Goal: Task Accomplishment & Management: Complete application form

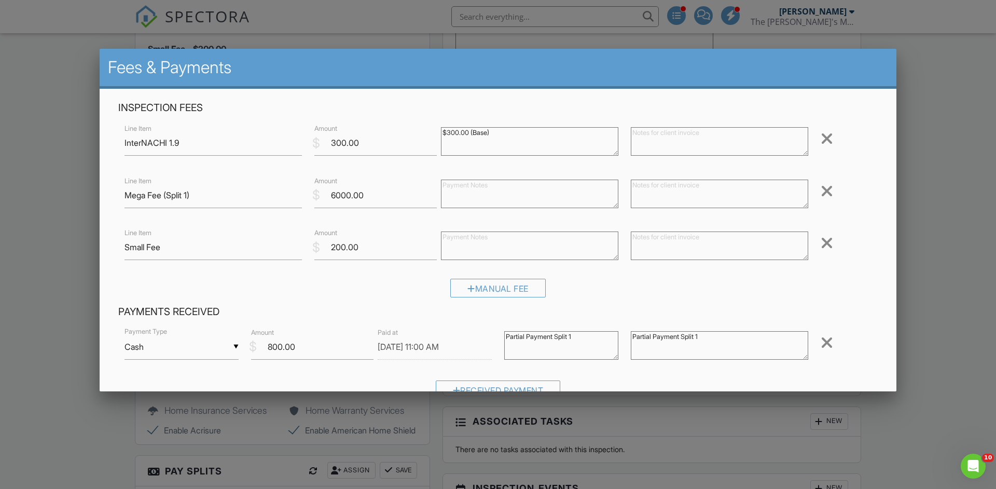
scroll to position [179, 0]
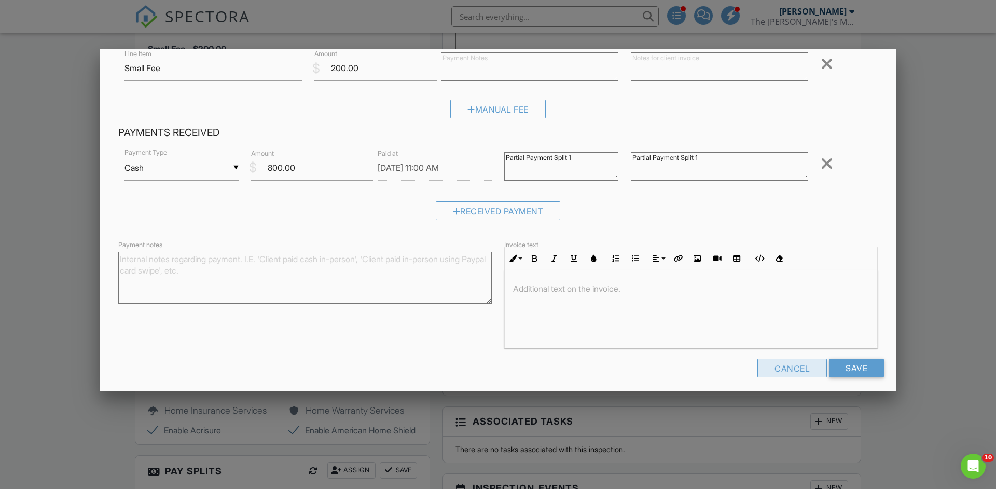
click at [775, 364] on div "Cancel" at bounding box center [792, 367] width 70 height 19
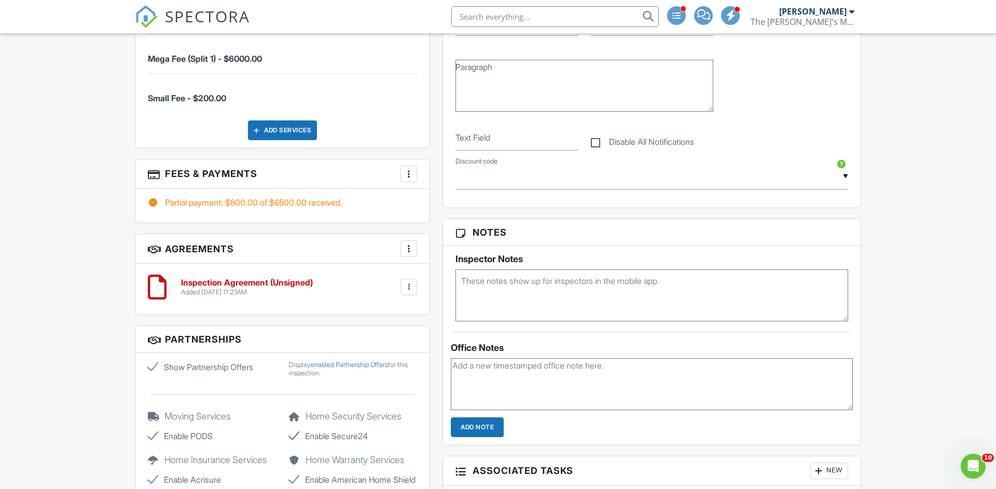
scroll to position [693, 0]
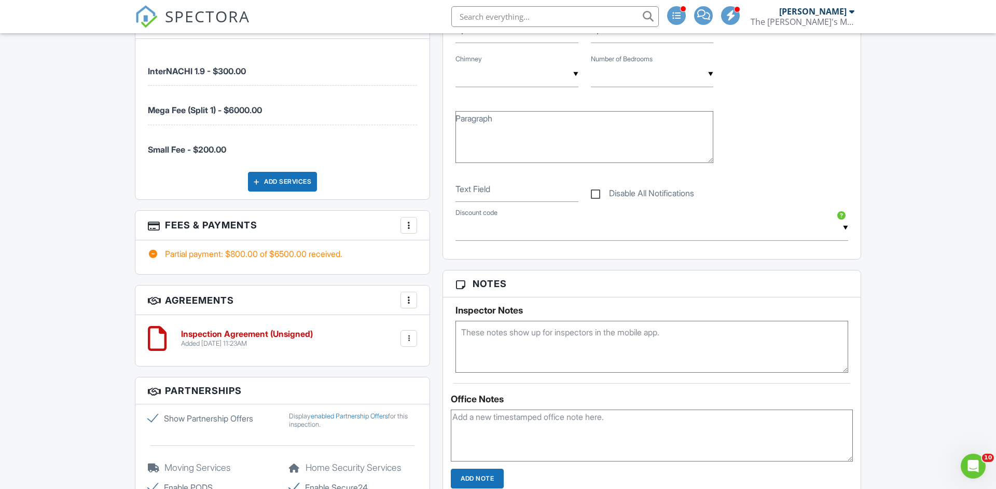
click at [413, 220] on div "More" at bounding box center [408, 225] width 17 height 17
click at [479, 310] on li "View Invoice" at bounding box center [461, 309] width 108 height 26
click at [408, 227] on div at bounding box center [409, 225] width 10 height 10
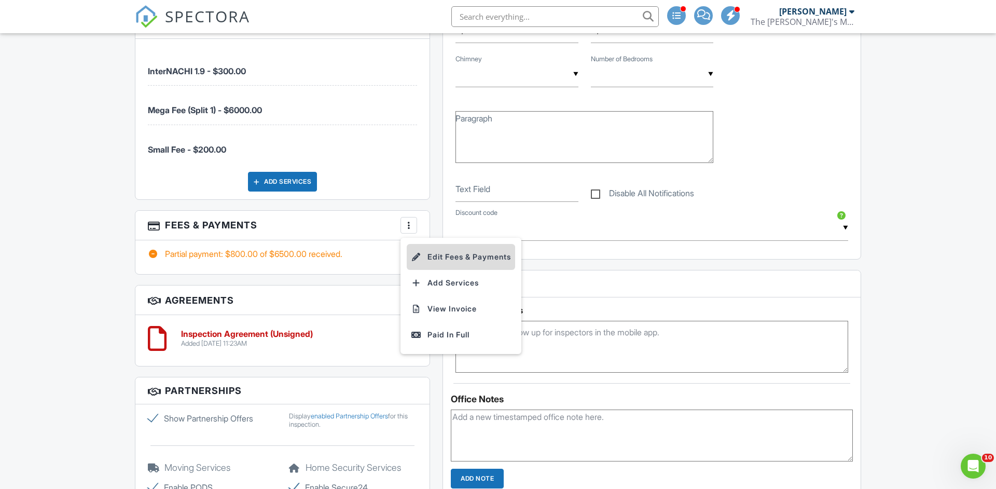
click at [454, 260] on li "Edit Fees & Payments" at bounding box center [461, 257] width 108 height 26
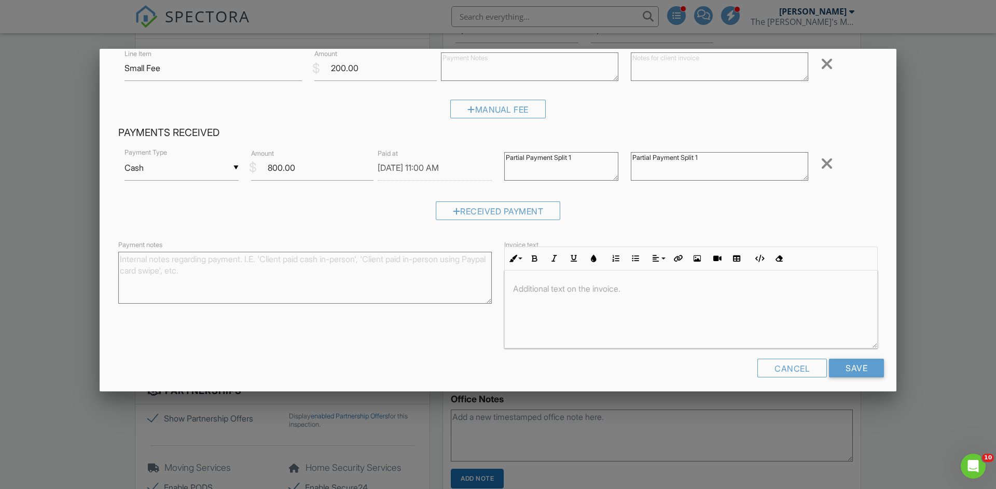
scroll to position [0, 0]
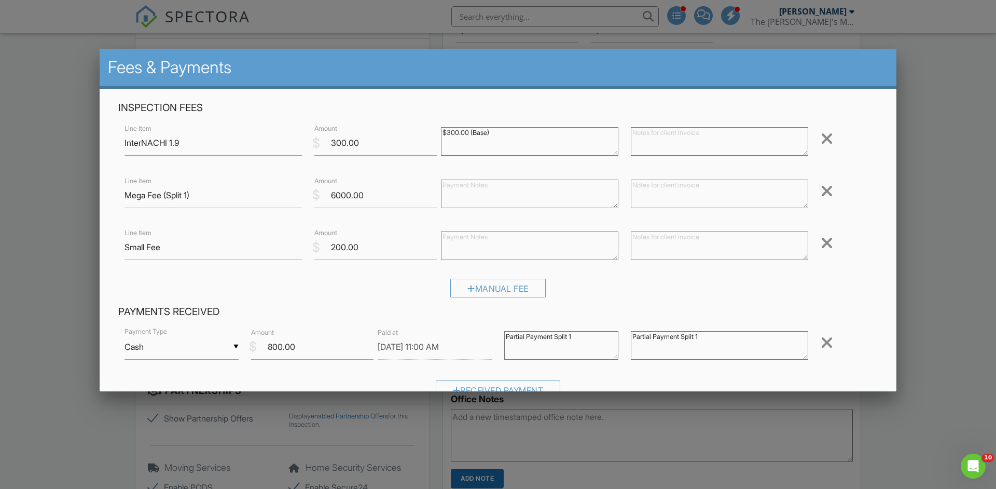
click at [26, 226] on div at bounding box center [498, 253] width 996 height 611
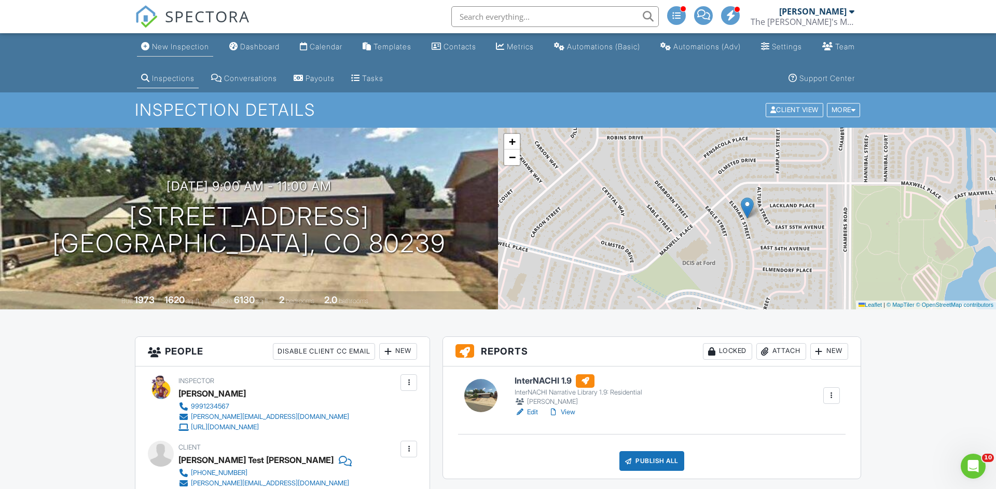
click at [197, 46] on div "New Inspection" at bounding box center [180, 46] width 57 height 9
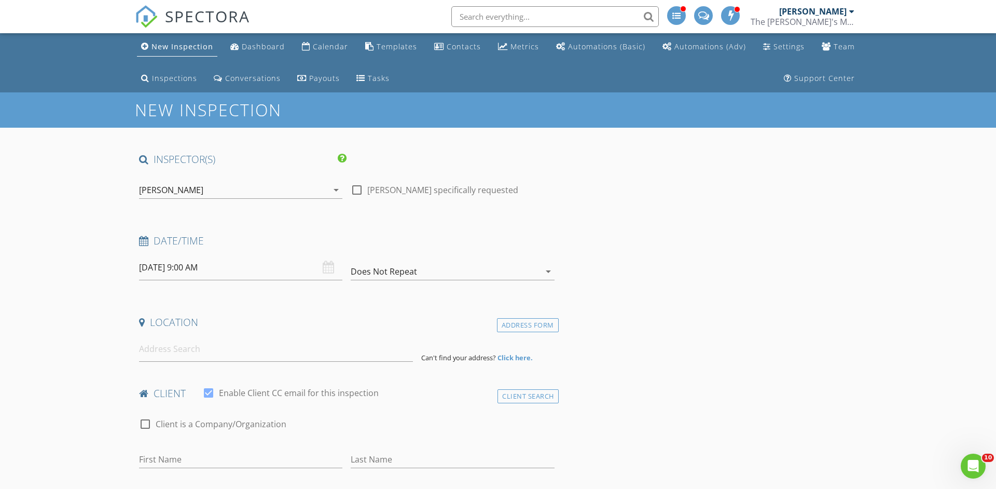
click at [211, 191] on div "[PERSON_NAME]" at bounding box center [233, 190] width 189 height 17
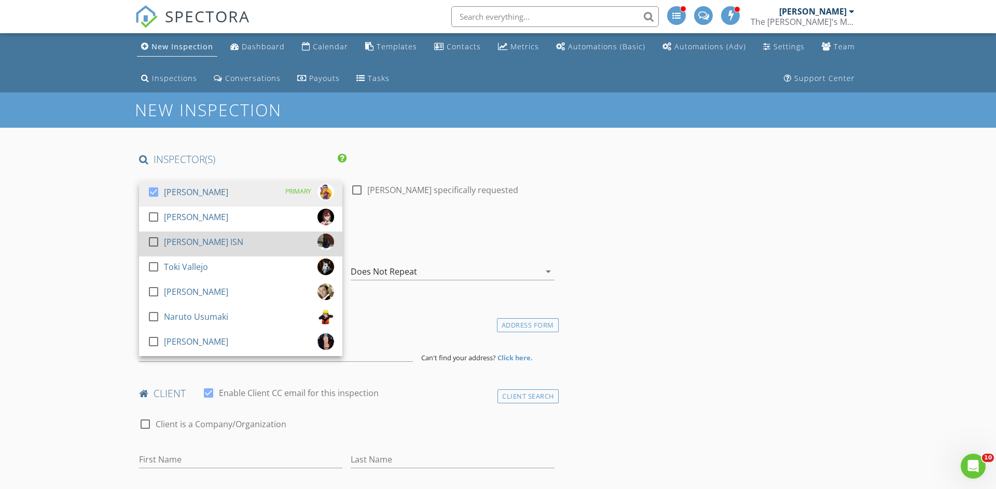
click at [151, 245] on div at bounding box center [154, 242] width 18 height 18
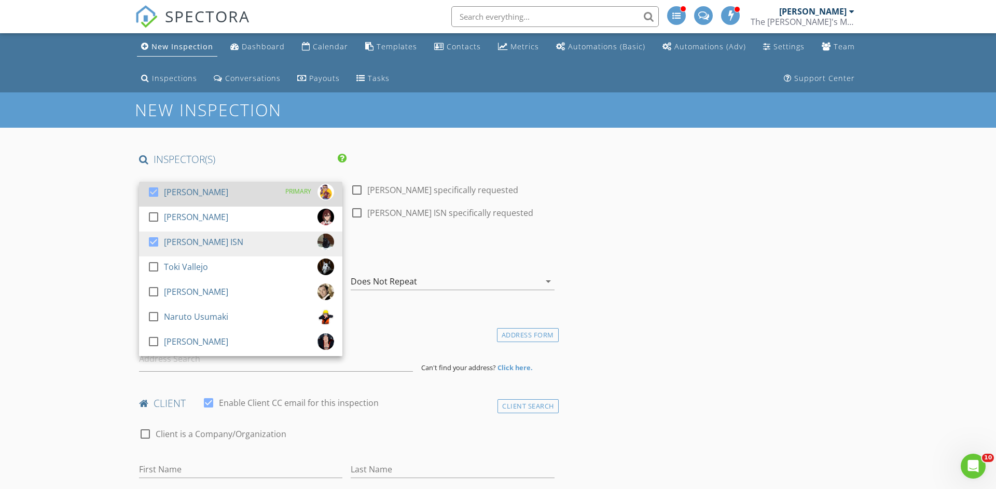
click at [151, 193] on div at bounding box center [154, 192] width 18 height 18
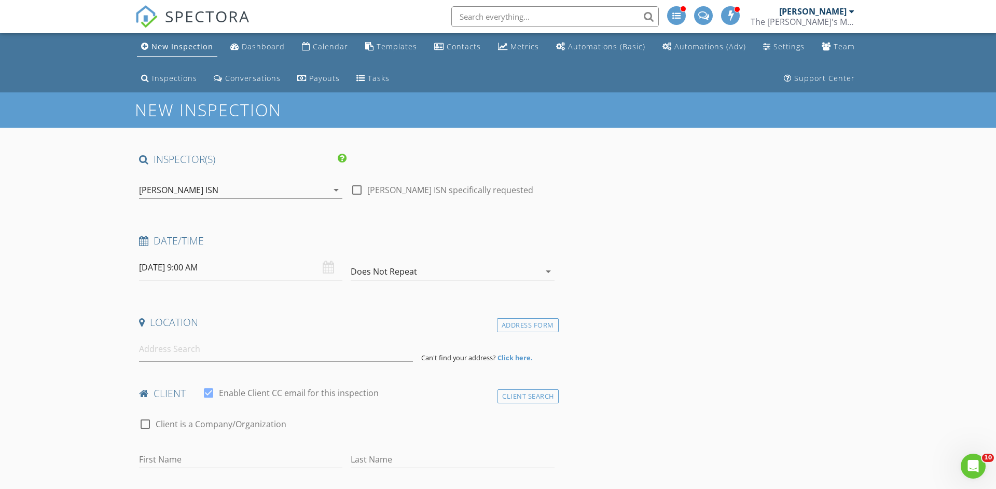
click at [245, 270] on input "29/08/2025 9:00 AM" at bounding box center [240, 267] width 203 height 25
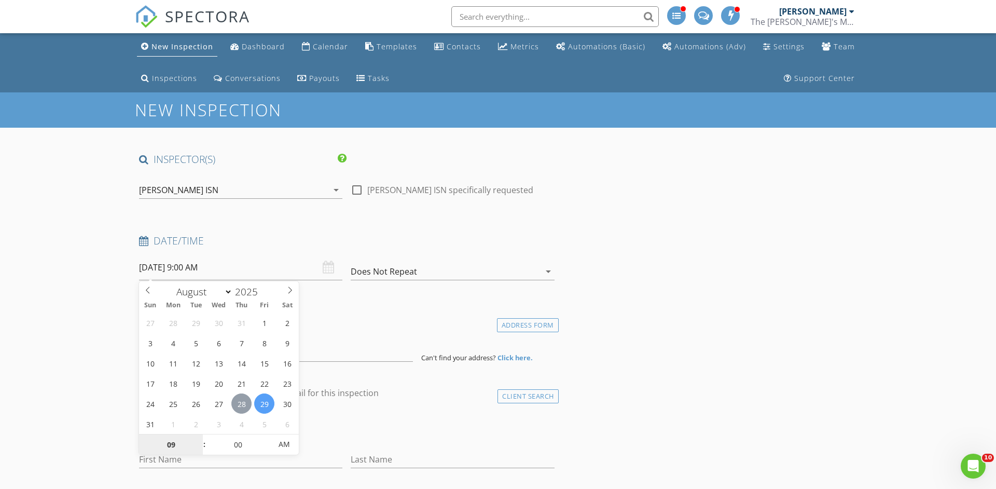
type input "[DATE] 9:00 AM"
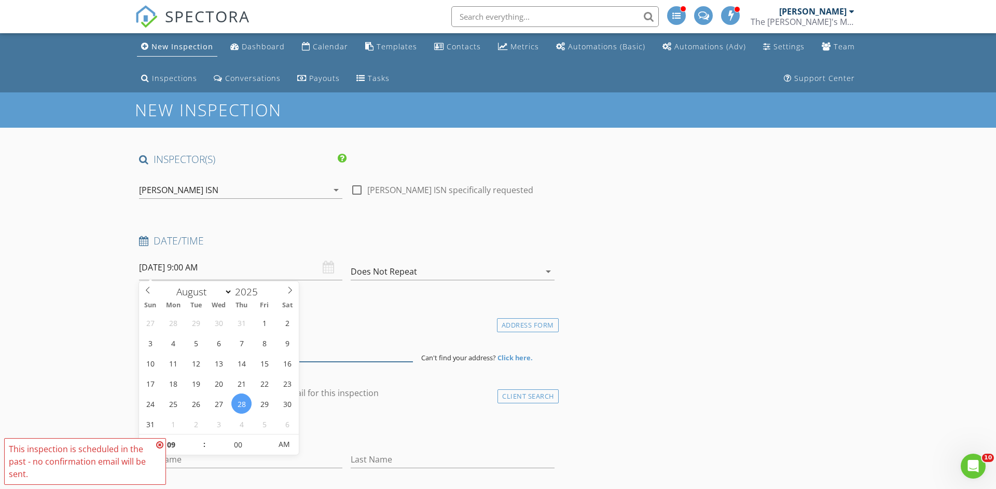
click at [334, 354] on input at bounding box center [276, 348] width 274 height 25
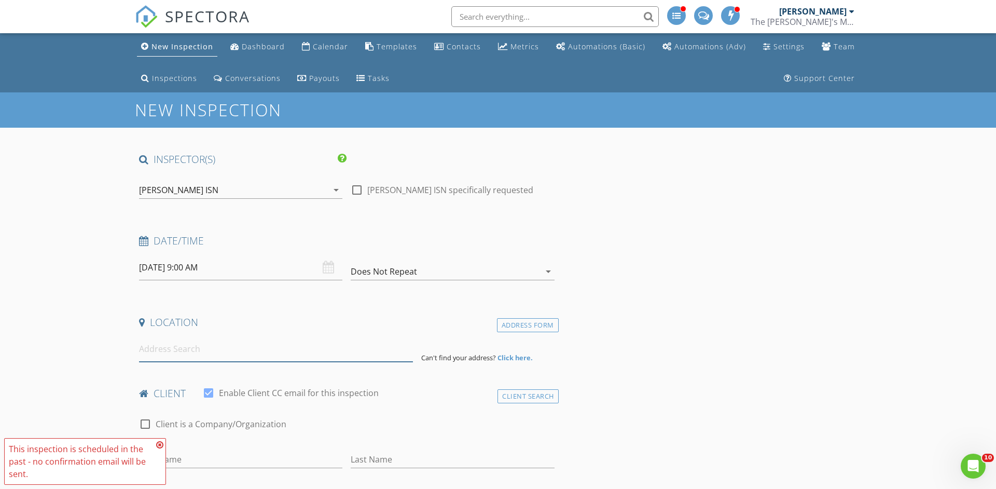
paste input "5813 N Boston St"
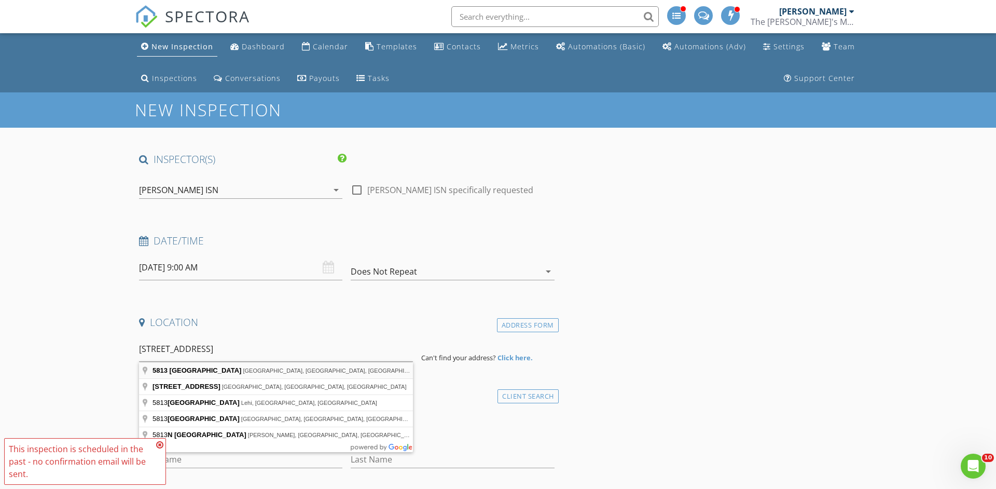
type input "5813 Boston Street, Denver, CO, USA"
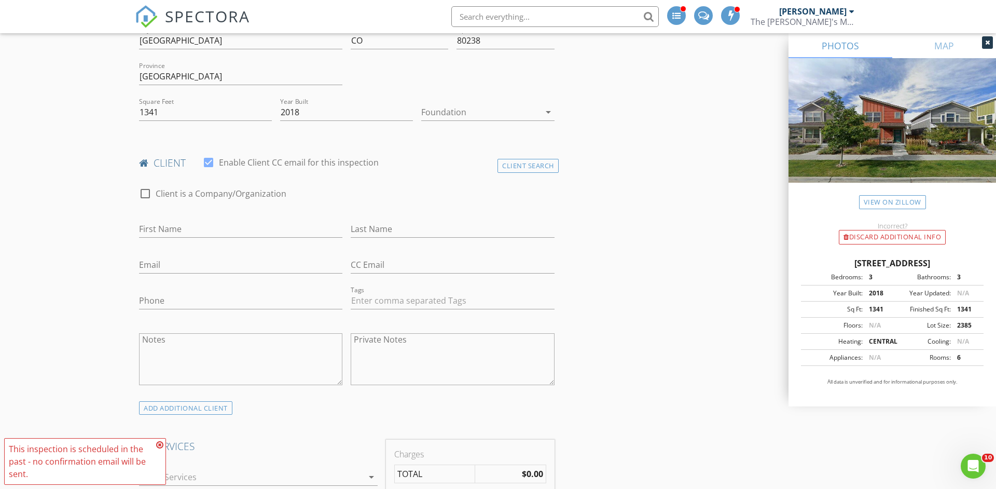
scroll to position [350, 0]
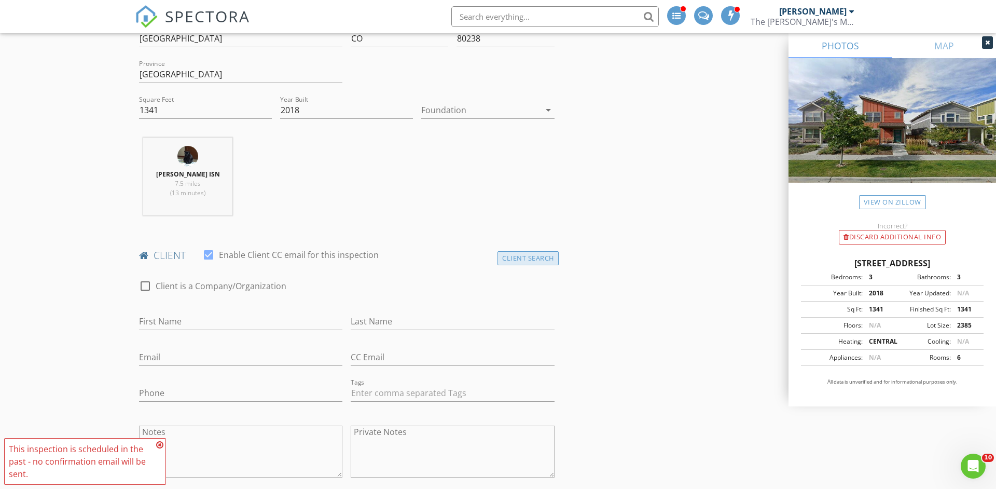
click at [526, 252] on div "Client Search" at bounding box center [527, 258] width 61 height 14
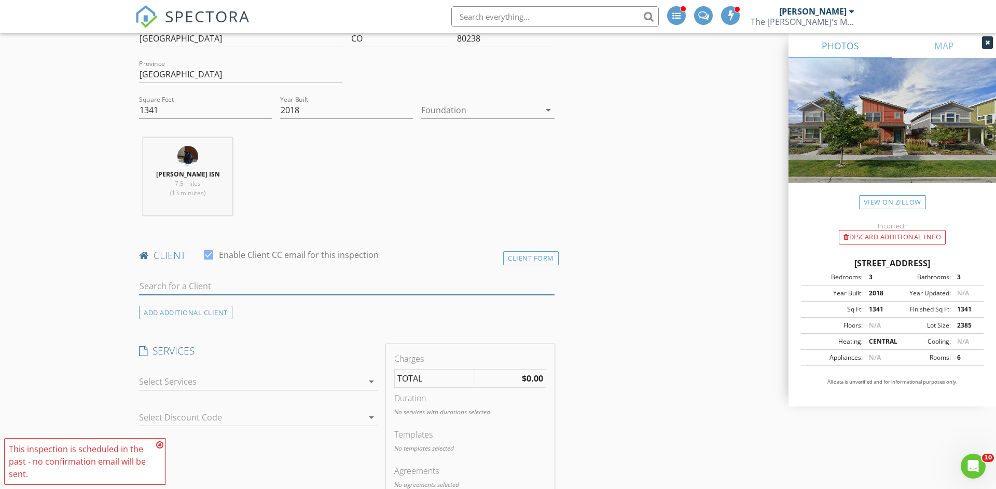
click at [359, 286] on input "text" at bounding box center [346, 285] width 415 height 17
type input "a"
type input "pelan"
click at [251, 313] on div "[PERSON_NAME][EMAIL_ADDRESS][DOMAIN_NAME]" at bounding box center [246, 315] width 155 height 8
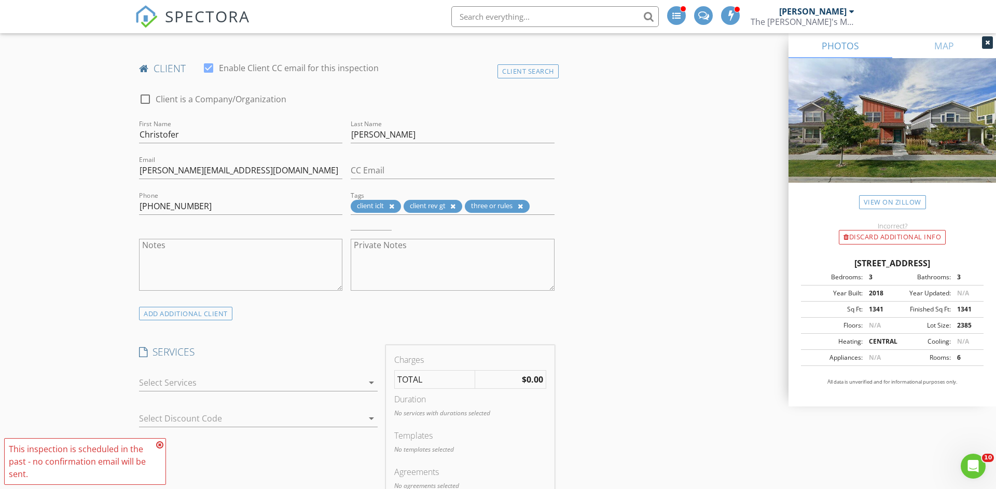
scroll to position [511, 0]
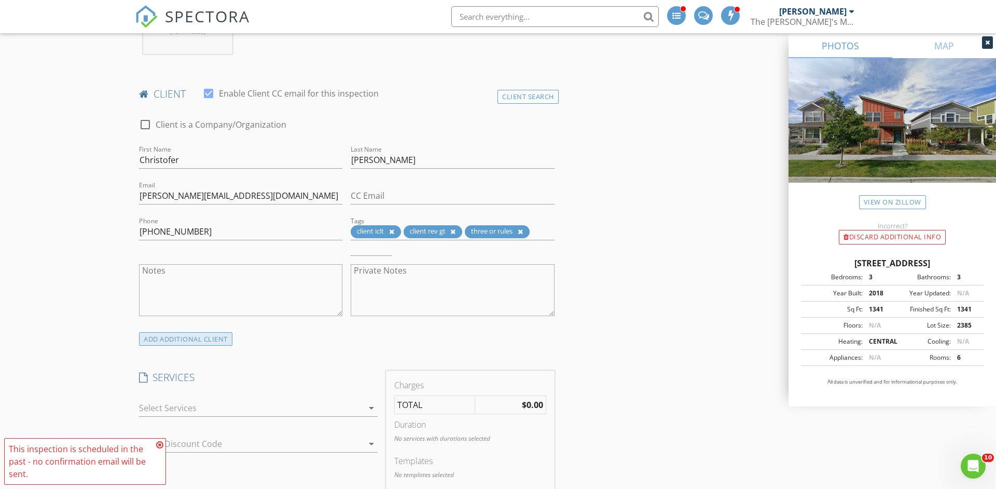
click at [209, 339] on div "ADD ADDITIONAL client" at bounding box center [185, 339] width 93 height 14
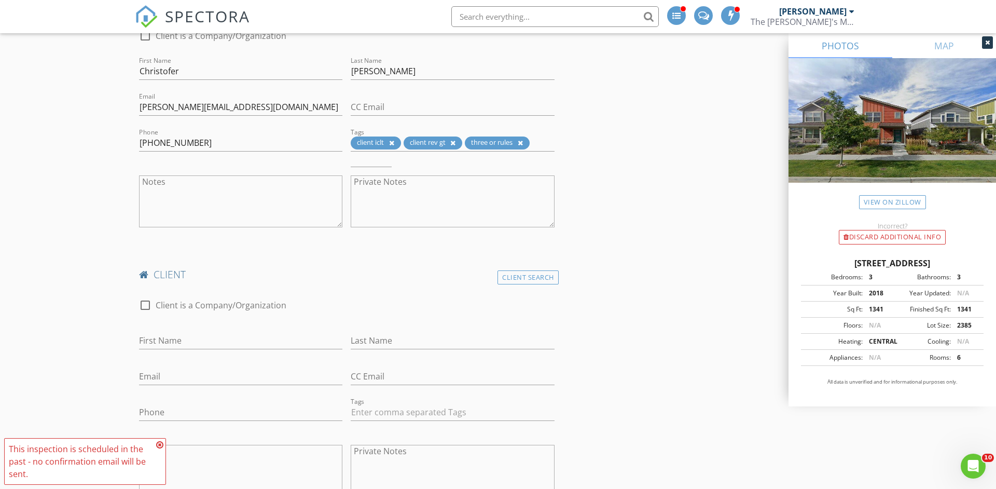
scroll to position [692, 0]
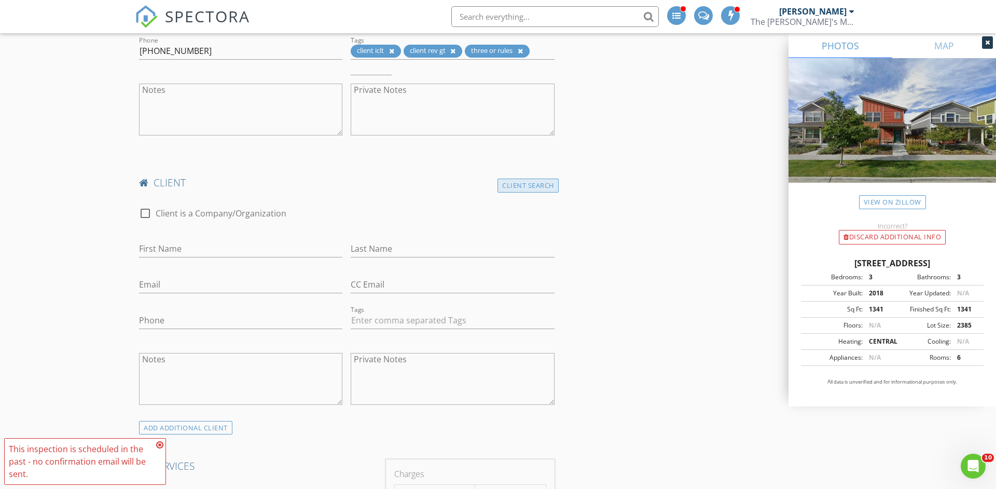
click at [519, 185] on div "Client Search" at bounding box center [527, 185] width 61 height 14
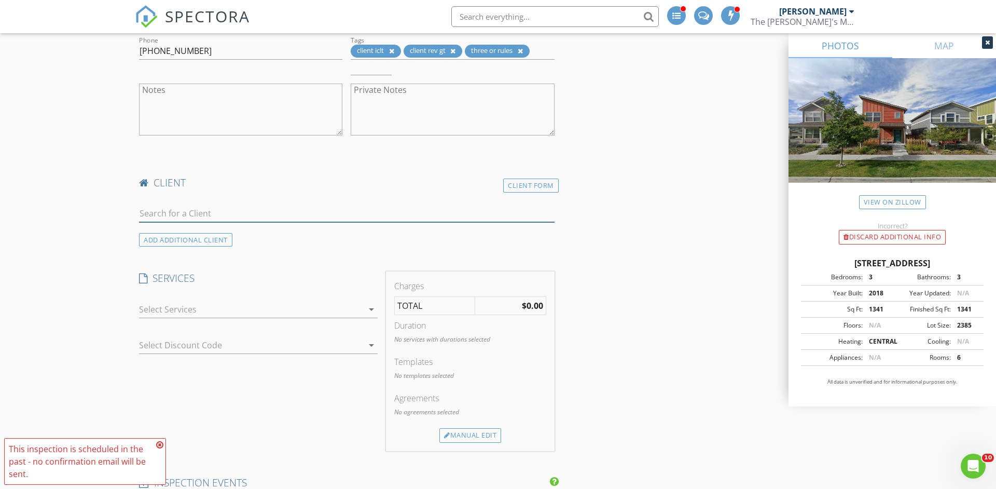
click at [320, 215] on input "text" at bounding box center [346, 213] width 415 height 17
type input "cami"
click at [279, 237] on li "Camila Test Restrepo alfonso+0330@spectora.com" at bounding box center [347, 236] width 414 height 29
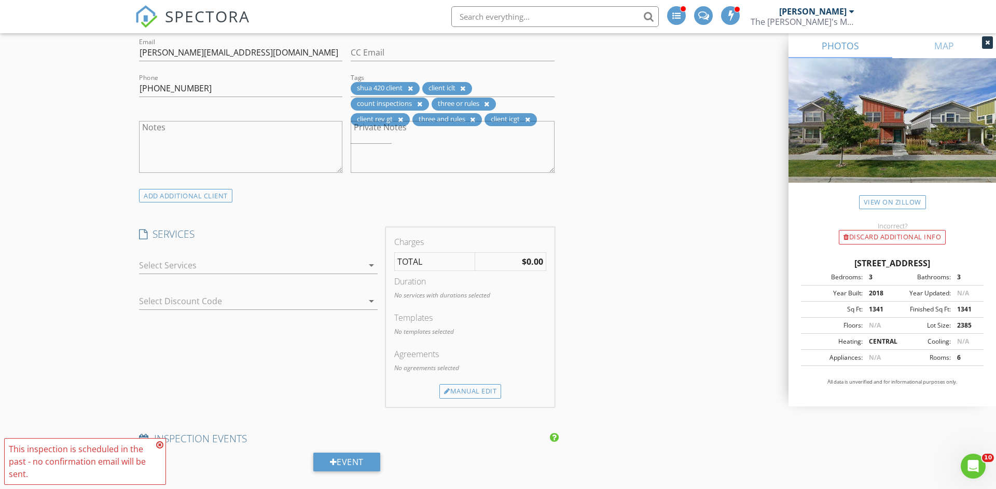
scroll to position [944, 0]
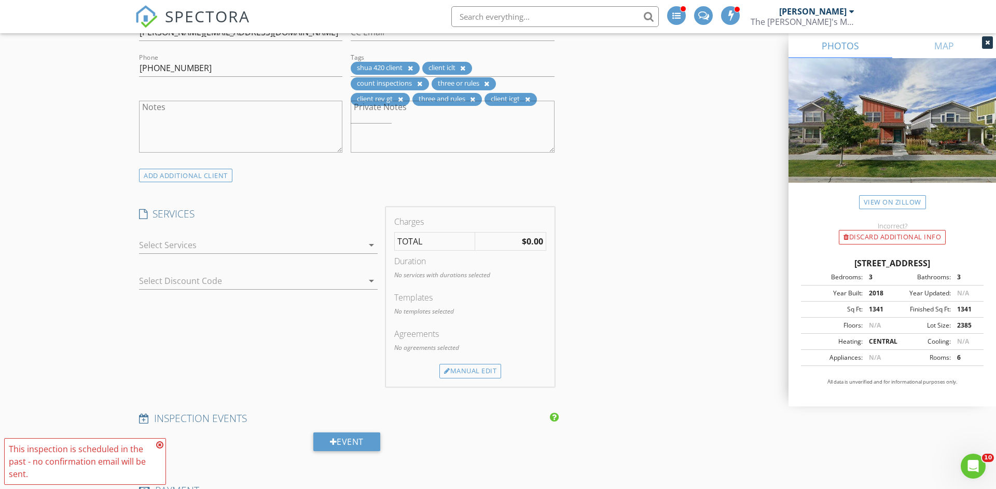
click at [343, 244] on div at bounding box center [251, 245] width 224 height 17
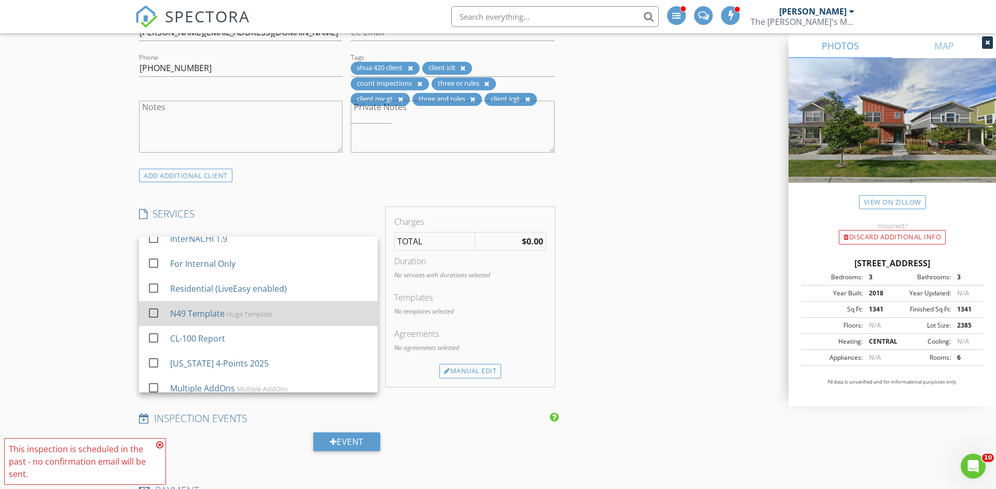
scroll to position [407, 0]
click at [192, 322] on div "N49 Template Huge Template" at bounding box center [269, 315] width 199 height 21
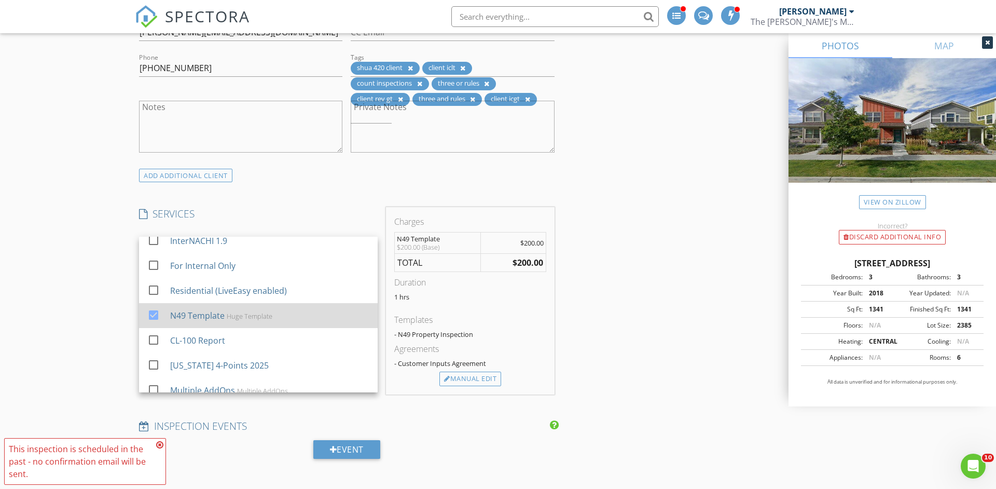
click at [192, 322] on div "N49 Template Huge Template" at bounding box center [269, 315] width 199 height 21
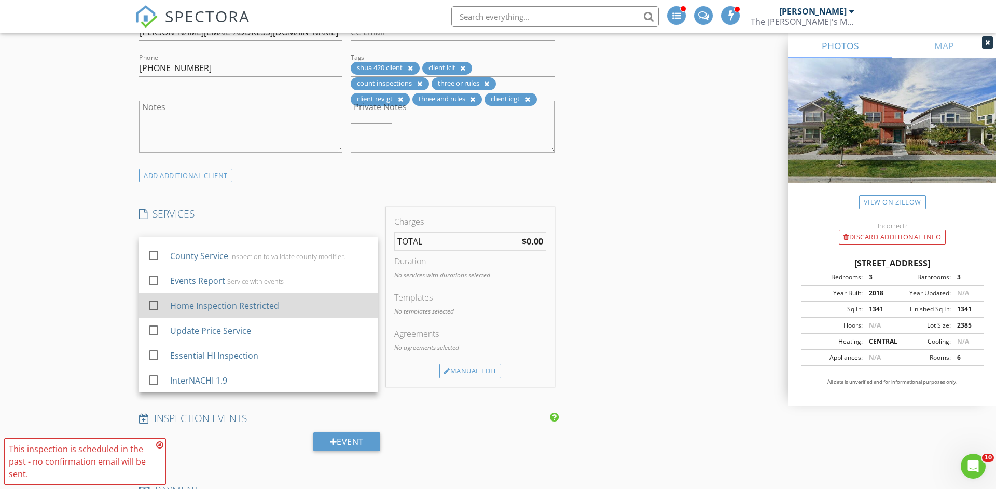
scroll to position [265, 0]
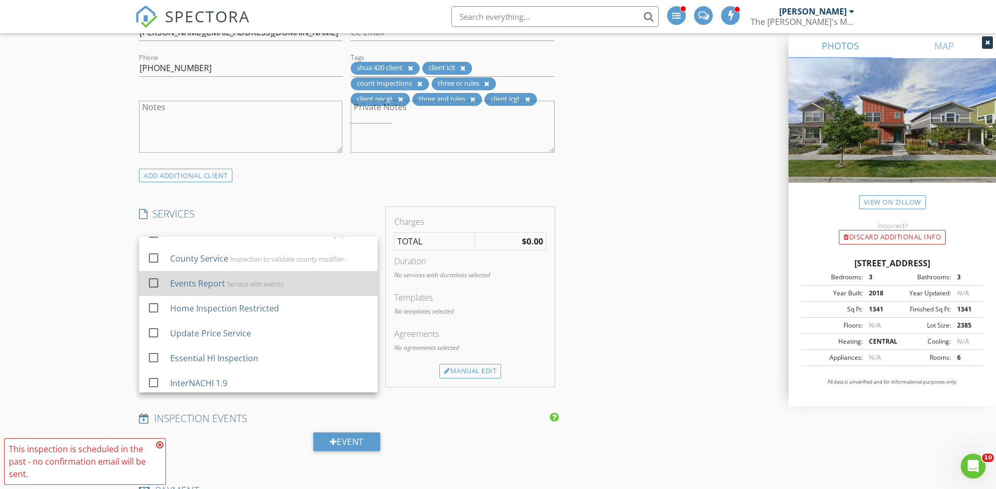
click at [184, 285] on div "Events Report" at bounding box center [197, 283] width 55 height 12
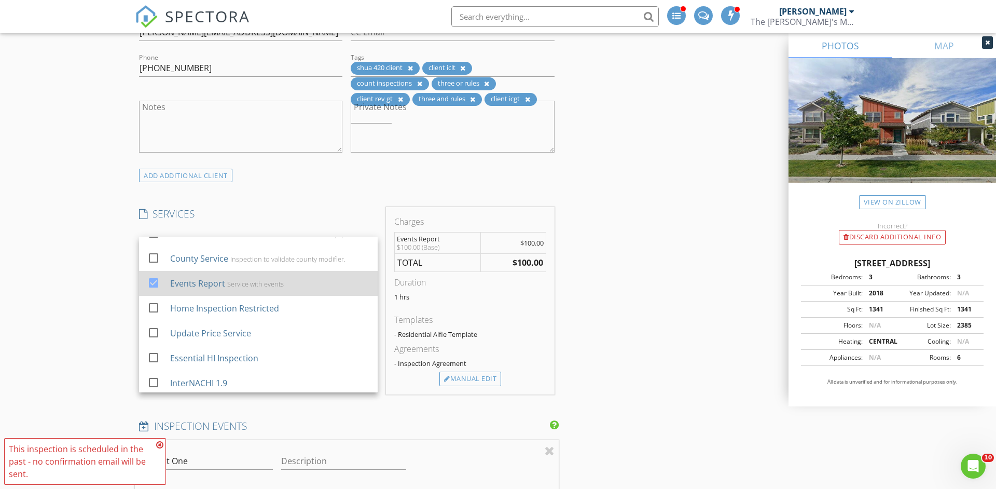
click at [197, 284] on div "Events Report" at bounding box center [197, 283] width 55 height 12
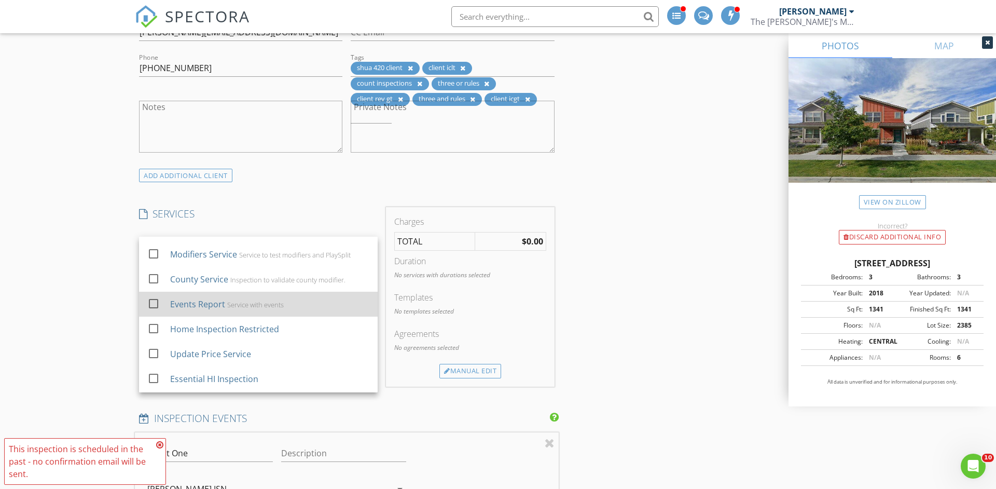
scroll to position [243, 0]
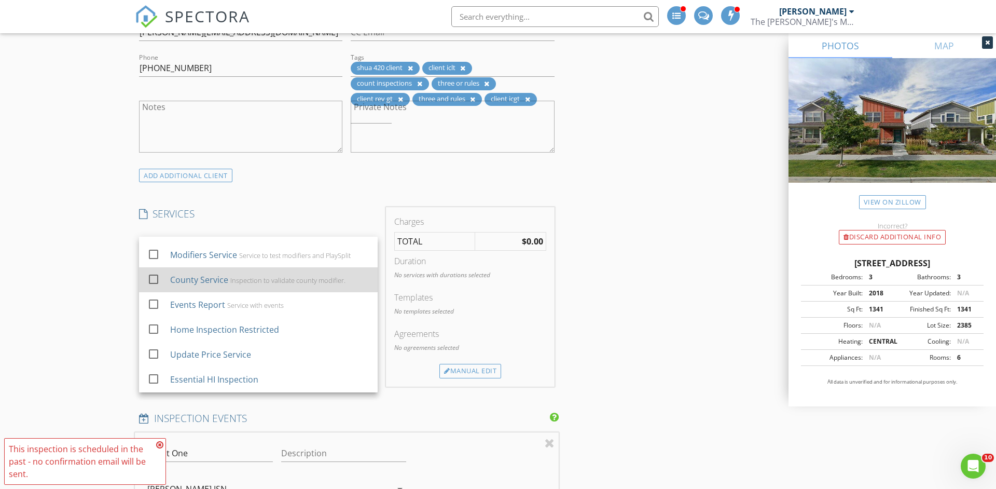
click at [186, 284] on div "County Service" at bounding box center [199, 279] width 58 height 12
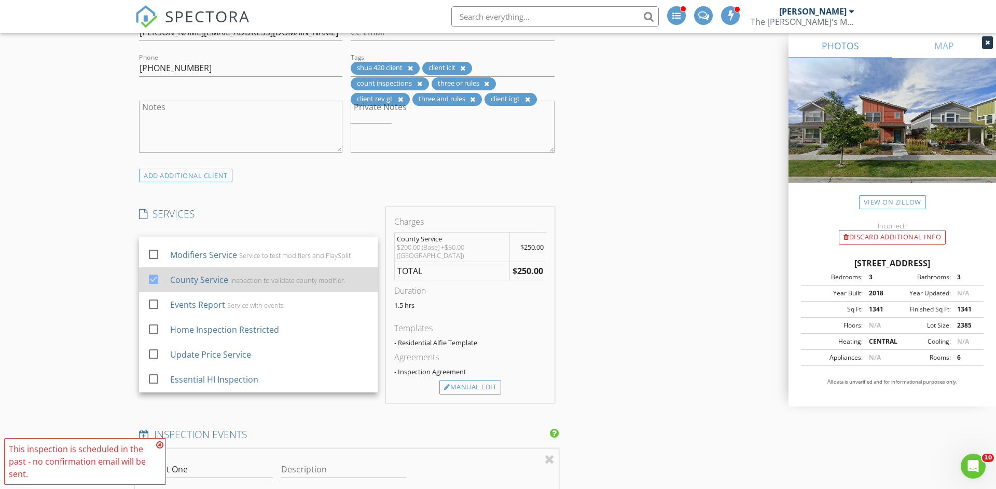
click at [205, 279] on div "County Service" at bounding box center [199, 279] width 58 height 12
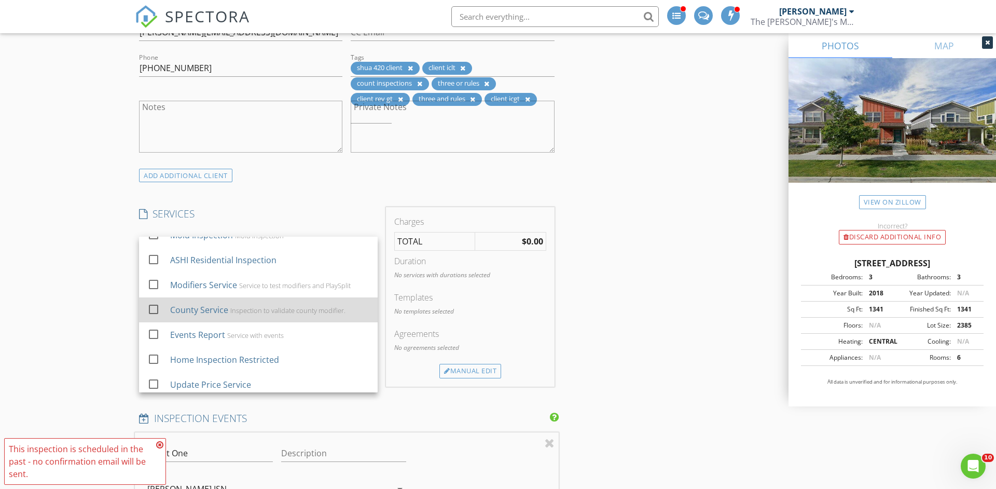
scroll to position [210, 0]
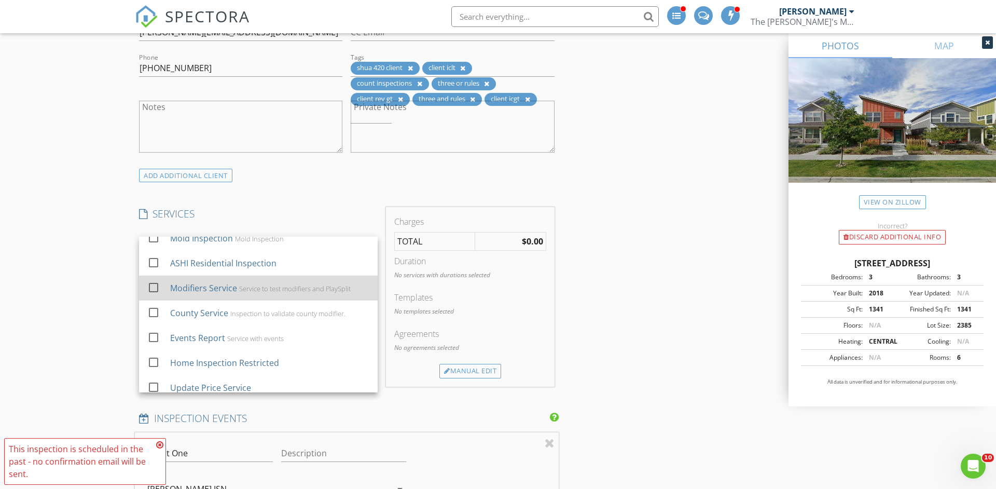
click at [191, 291] on div "Modifiers Service" at bounding box center [203, 288] width 67 height 12
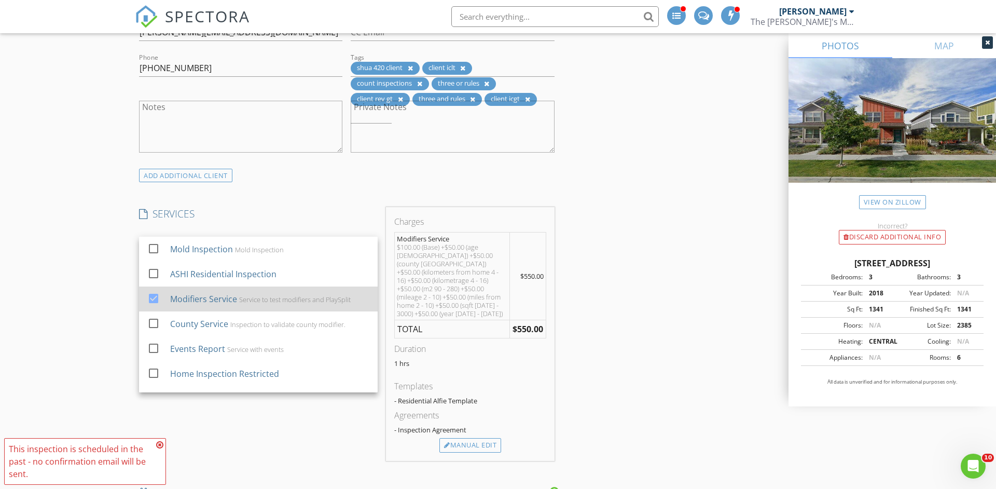
scroll to position [200, 0]
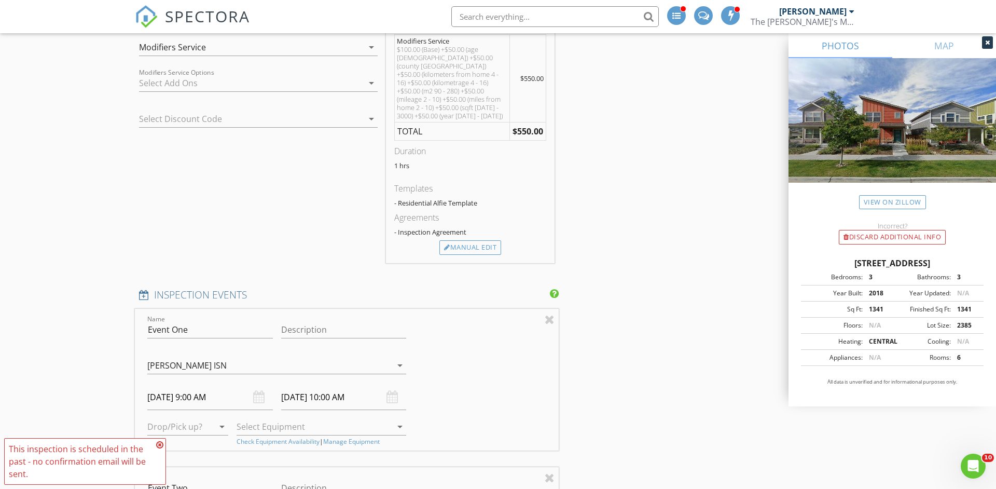
scroll to position [1155, 0]
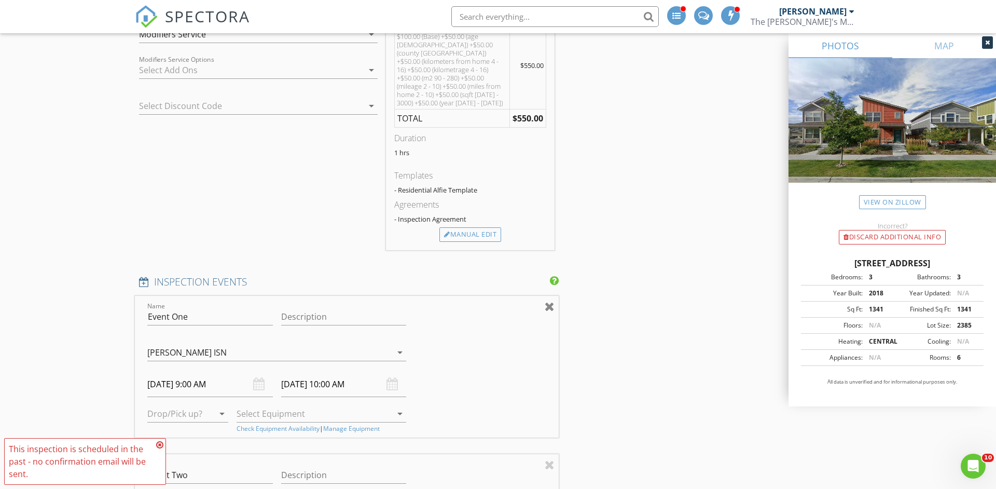
click at [549, 300] on div at bounding box center [550, 306] width 10 height 12
type input "Event Two"
type input "Event N"
click at [549, 300] on div at bounding box center [550, 306] width 10 height 12
type input "Event N"
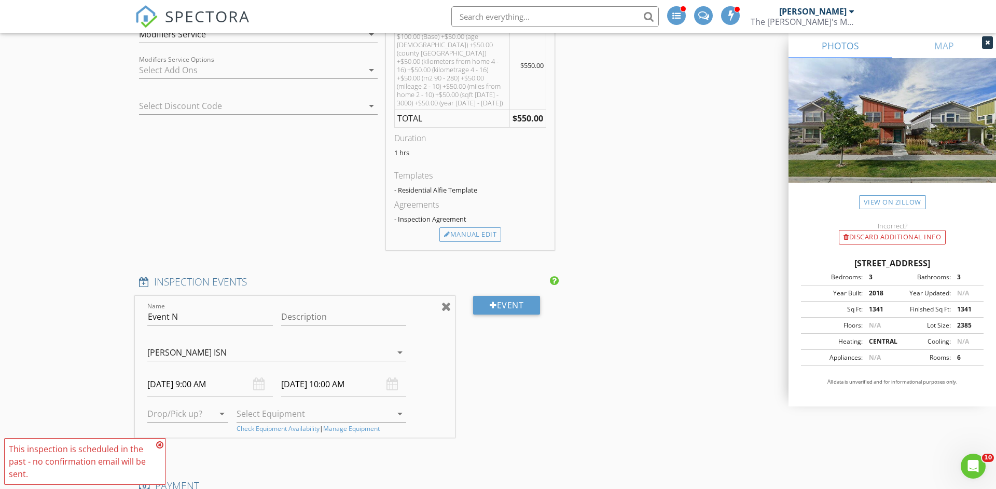
click at [450, 300] on div at bounding box center [446, 306] width 10 height 12
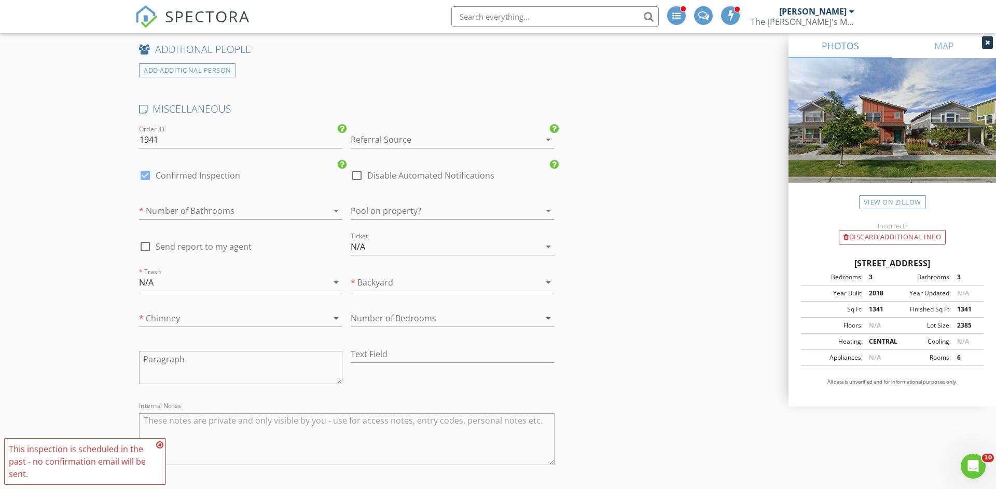
scroll to position [2077, 0]
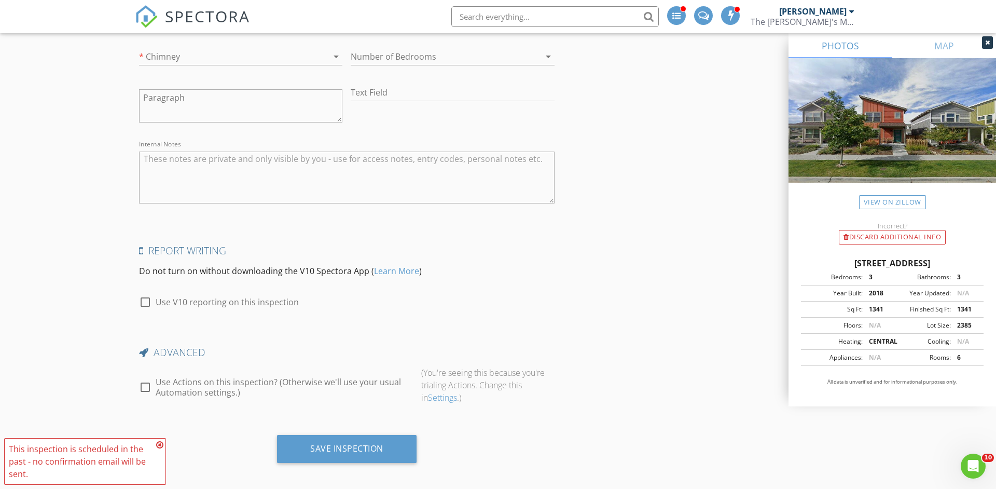
click at [247, 297] on label "Use V10 reporting on this inspection" at bounding box center [227, 302] width 143 height 10
checkbox input "true"
click at [212, 383] on label "Use Actions on this inspection? (Otherwise we'll use your usual Automation sett…" at bounding box center [284, 387] width 257 height 21
checkbox input "true"
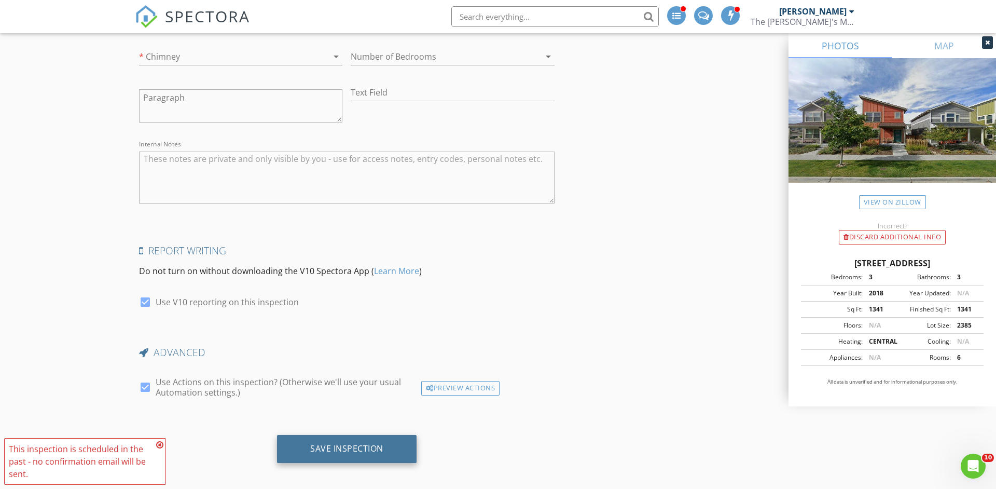
click at [372, 450] on div "Save Inspection" at bounding box center [347, 449] width 140 height 28
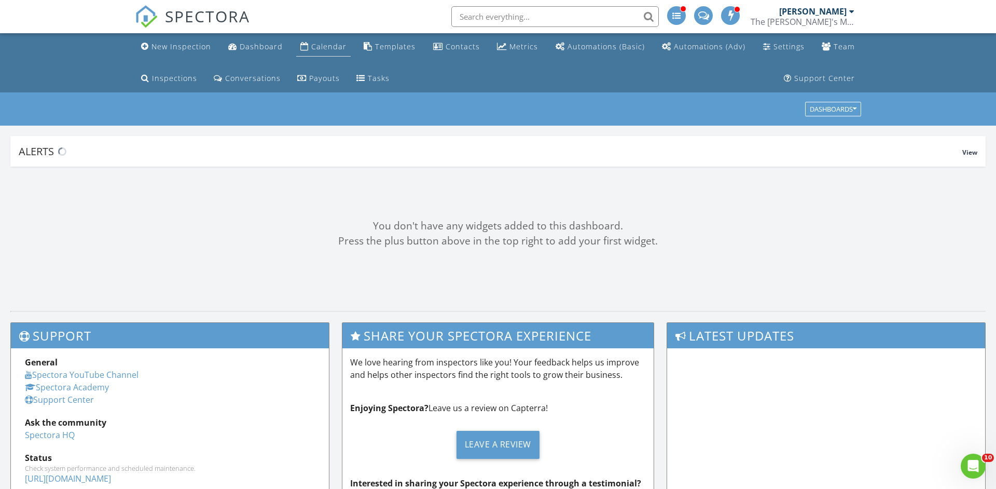
click at [336, 50] on div "Calendar" at bounding box center [328, 46] width 35 height 10
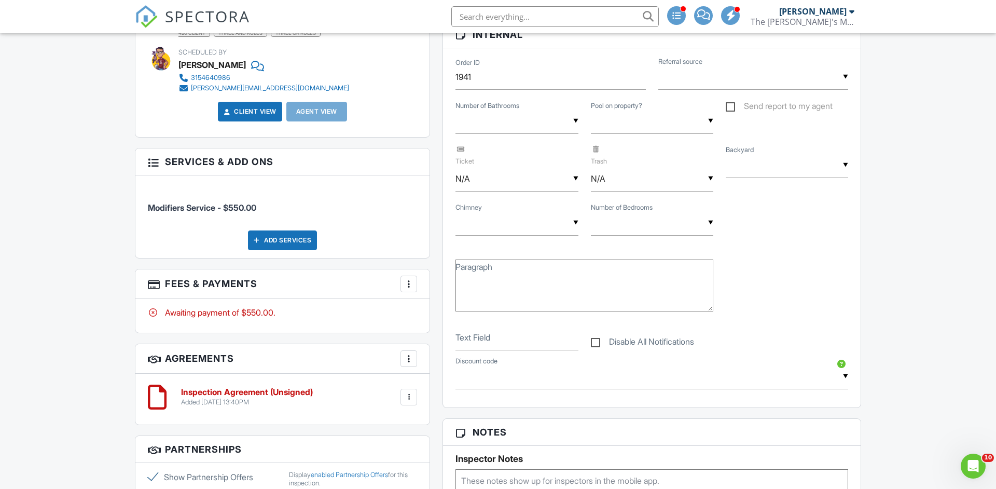
scroll to position [544, 0]
click at [290, 239] on div "Add Services" at bounding box center [282, 241] width 69 height 20
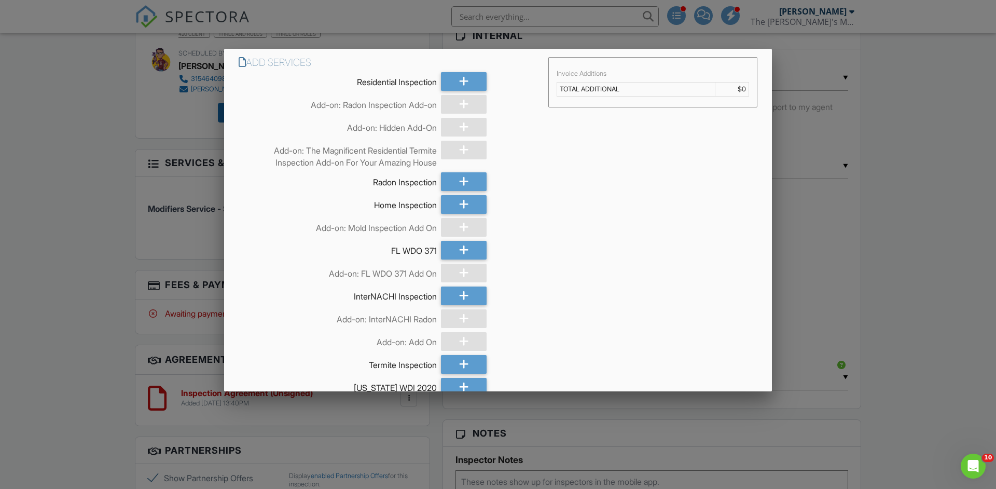
click at [875, 298] on div at bounding box center [498, 253] width 996 height 611
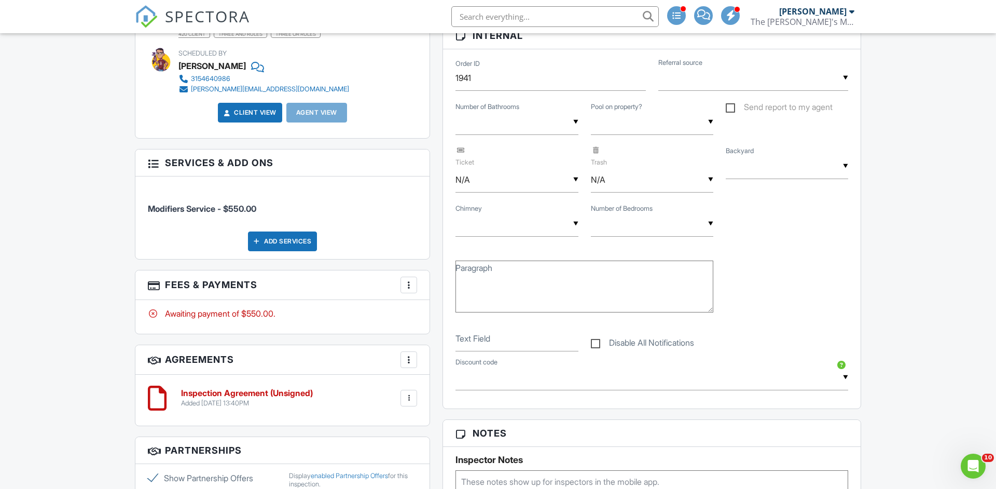
click at [409, 287] on div at bounding box center [409, 285] width 10 height 10
click at [443, 316] on li "Edit Fees & Payments" at bounding box center [461, 316] width 108 height 26
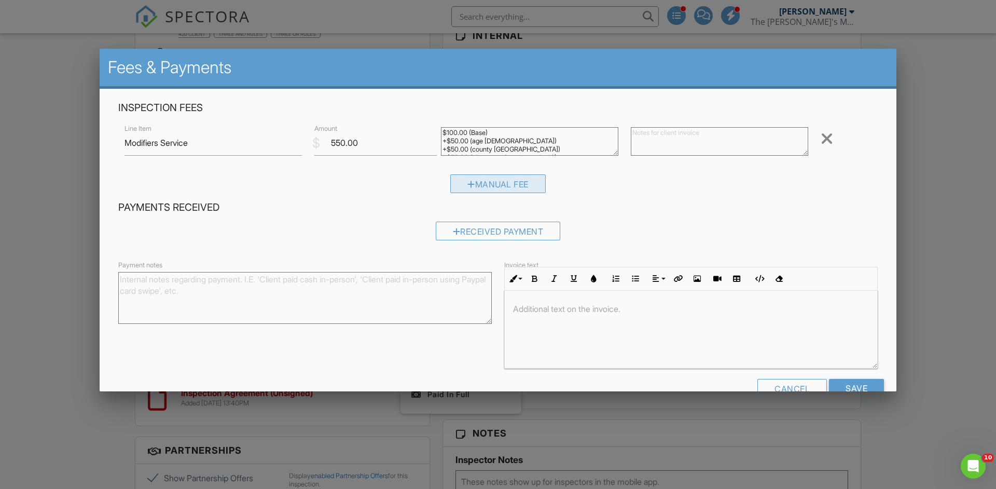
click at [507, 176] on div "Manual Fee" at bounding box center [497, 183] width 95 height 19
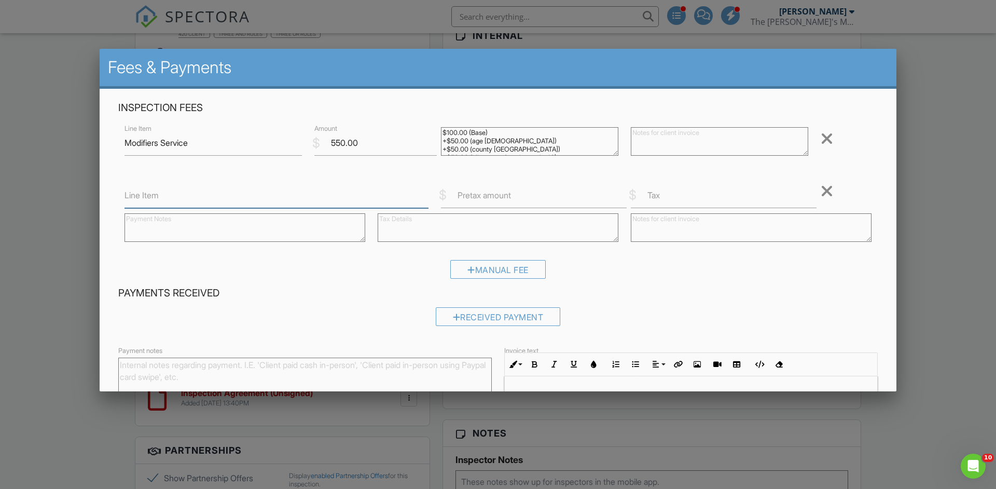
click at [254, 203] on input "Line Item" at bounding box center [276, 195] width 304 height 25
click at [203, 196] on input "Line Item" at bounding box center [276, 195] width 304 height 25
type input "Big Amount"
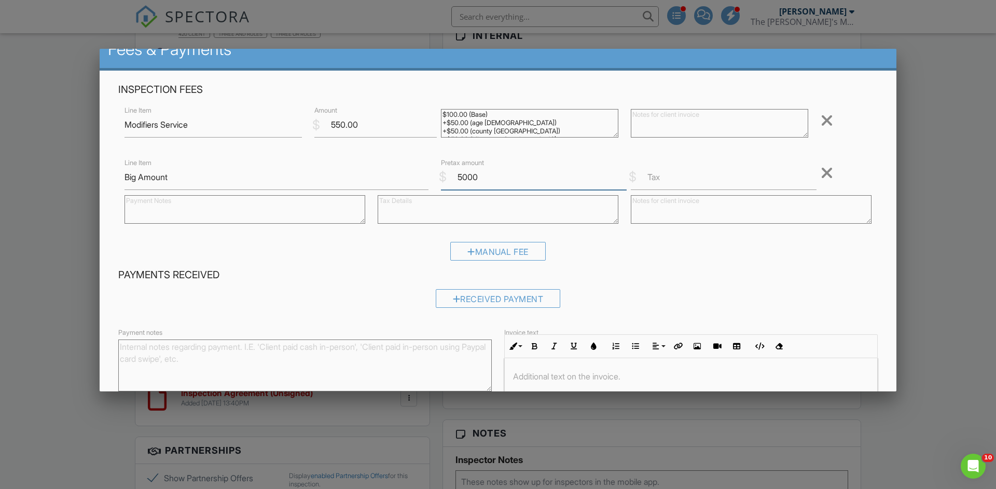
scroll to position [20, 0]
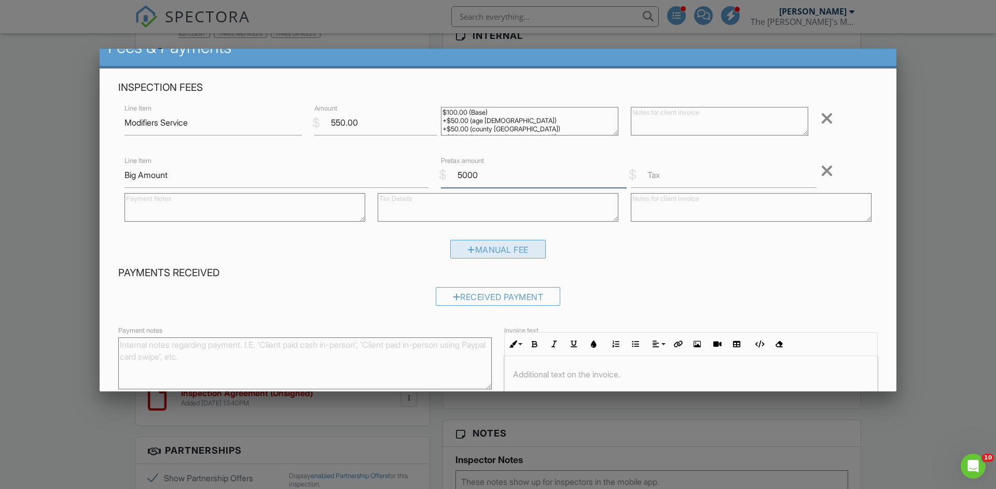
type input "5000"
click at [485, 243] on div "Manual Fee" at bounding box center [497, 249] width 95 height 19
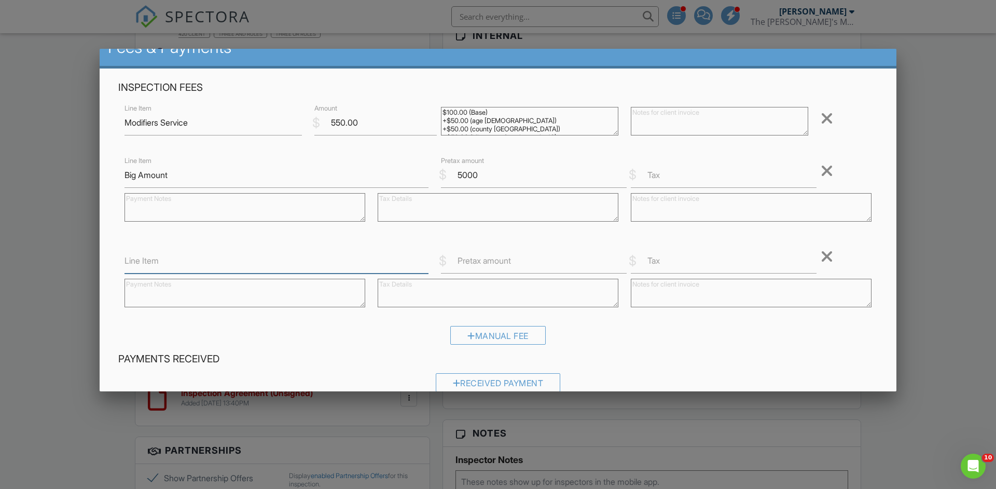
click at [258, 260] on input "Line Item" at bounding box center [276, 260] width 304 height 25
type input "Small Amount"
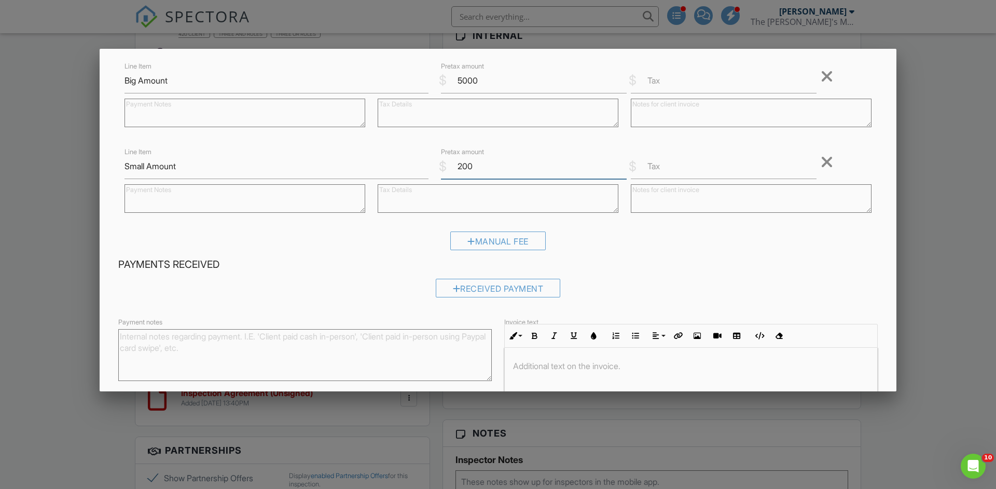
scroll to position [192, 0]
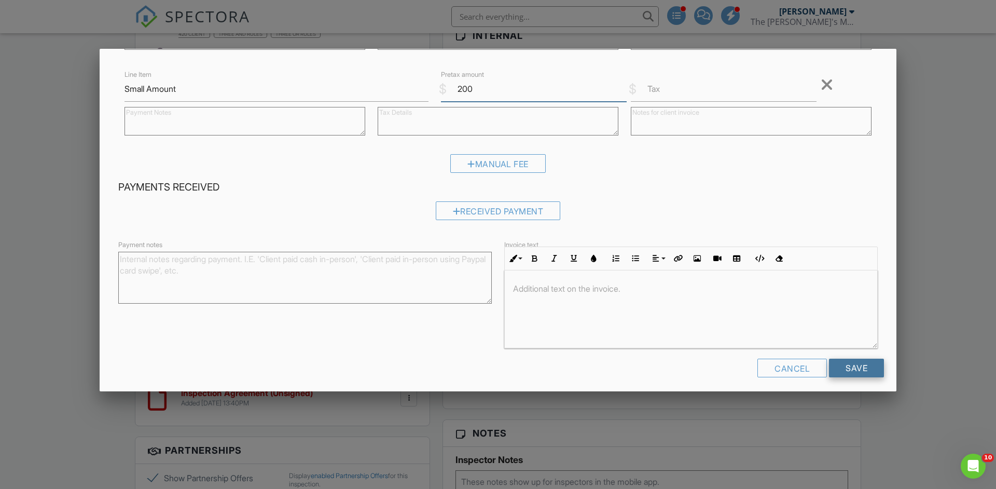
type input "200"
click at [851, 362] on input "Save" at bounding box center [856, 367] width 55 height 19
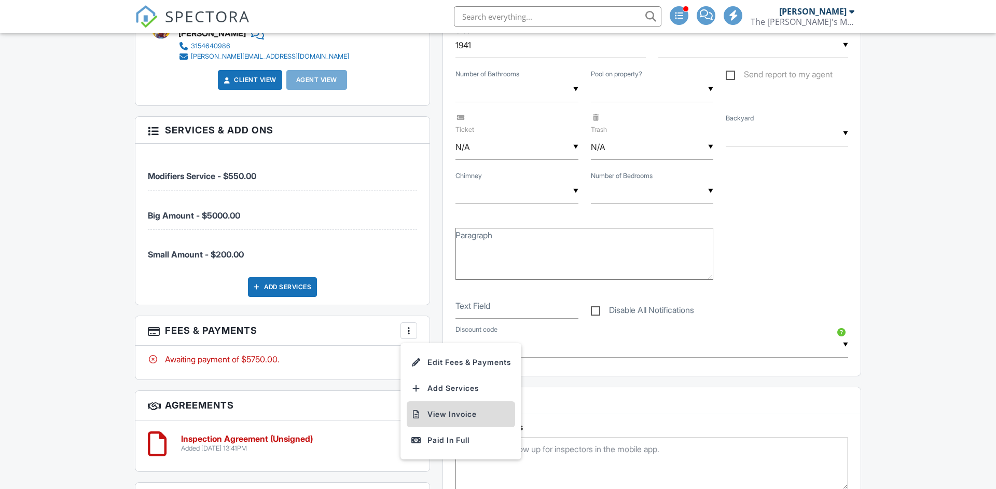
scroll to position [577, 0]
click at [465, 419] on li "View Invoice" at bounding box center [461, 414] width 108 height 26
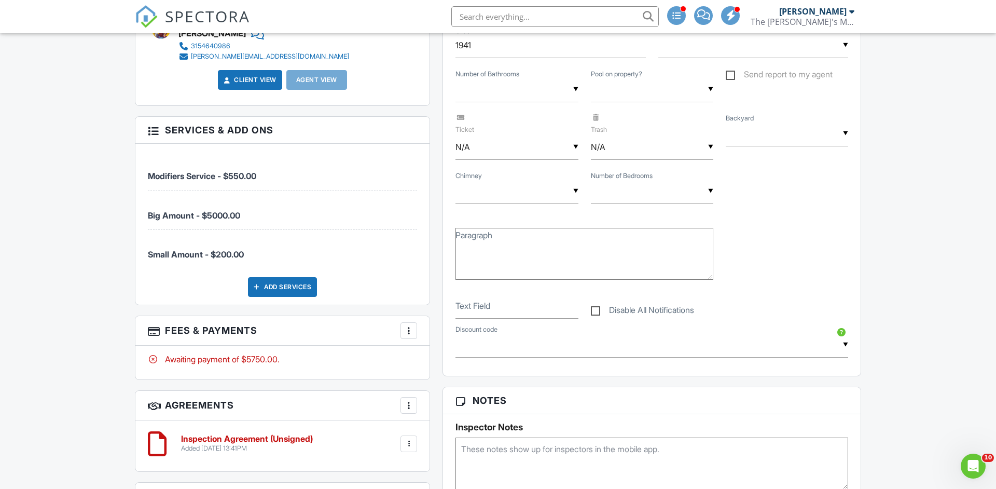
scroll to position [0, 0]
click at [125, 221] on div "New Inspection Dashboard Calendar Templates Contacts Metrics Automations (Basic…" at bounding box center [498, 457] width 996 height 2002
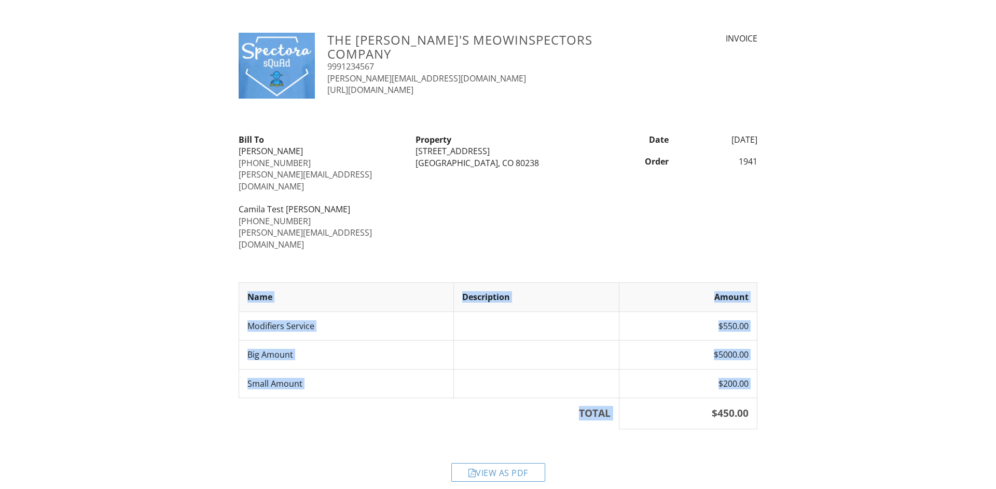
drag, startPoint x: 709, startPoint y: 391, endPoint x: 794, endPoint y: 392, distance: 84.6
click at [794, 392] on div "The [PERSON_NAME]'s MeowInspectors Company 9991234567 [PERSON_NAME][EMAIL_ADDRE…" at bounding box center [498, 261] width 996 height 456
click at [757, 392] on div "Name Description Amount Modifiers Service $550.00 Big Amount $5000.00 Small Amo…" at bounding box center [497, 355] width 531 height 146
